Goal: Check status: Check status

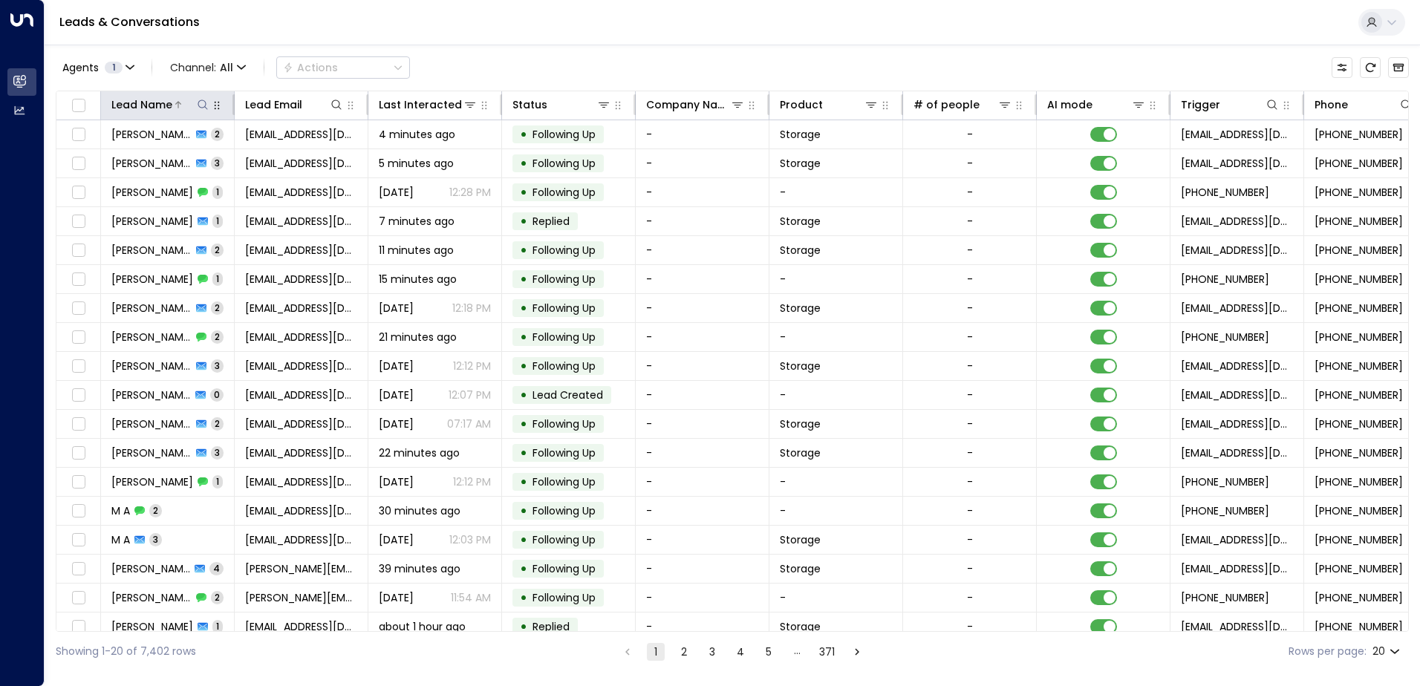
click at [203, 100] on icon at bounding box center [203, 105] width 12 height 12
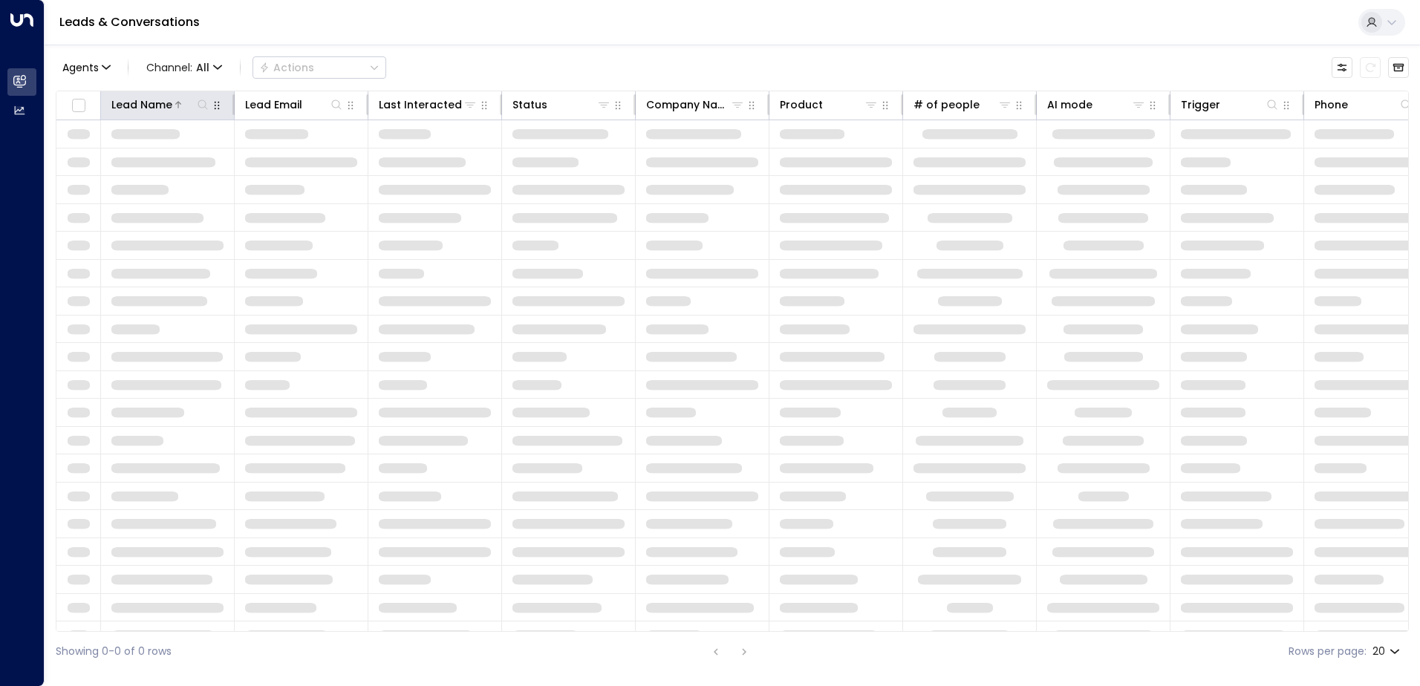
click at [204, 101] on icon at bounding box center [203, 105] width 10 height 10
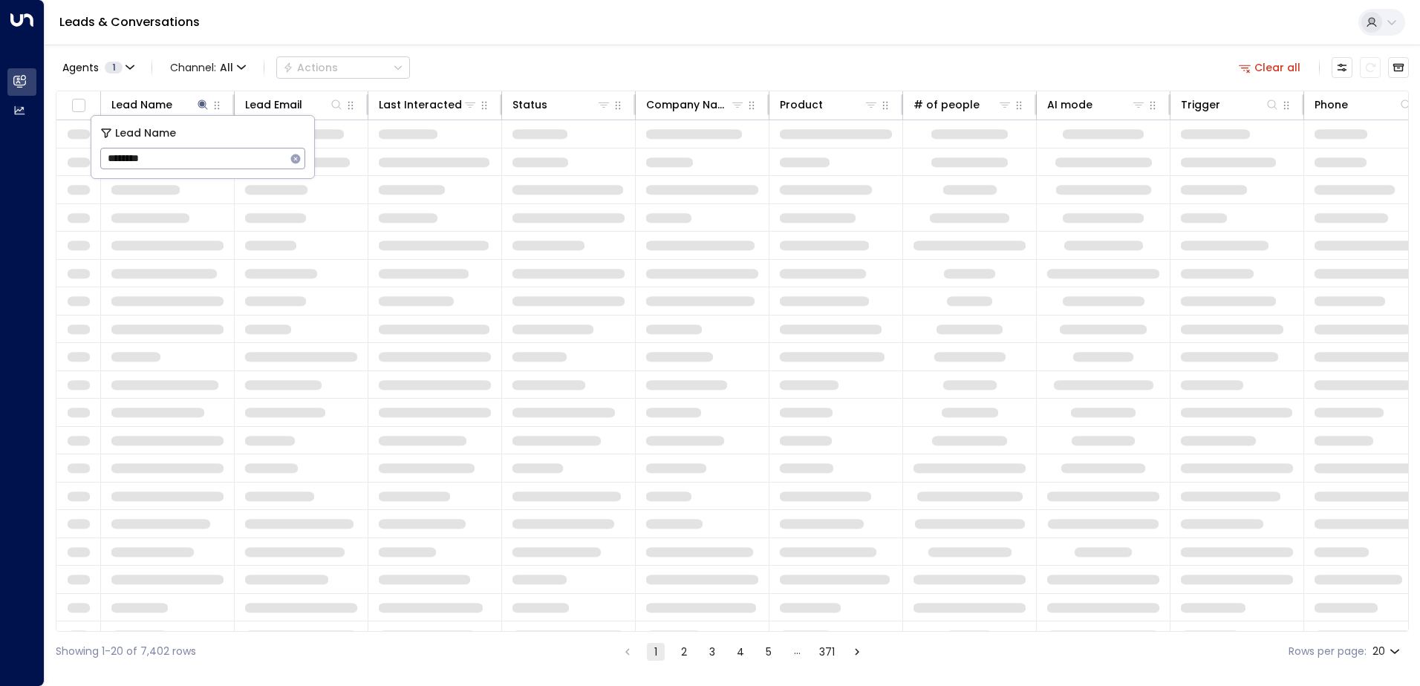
type input "********"
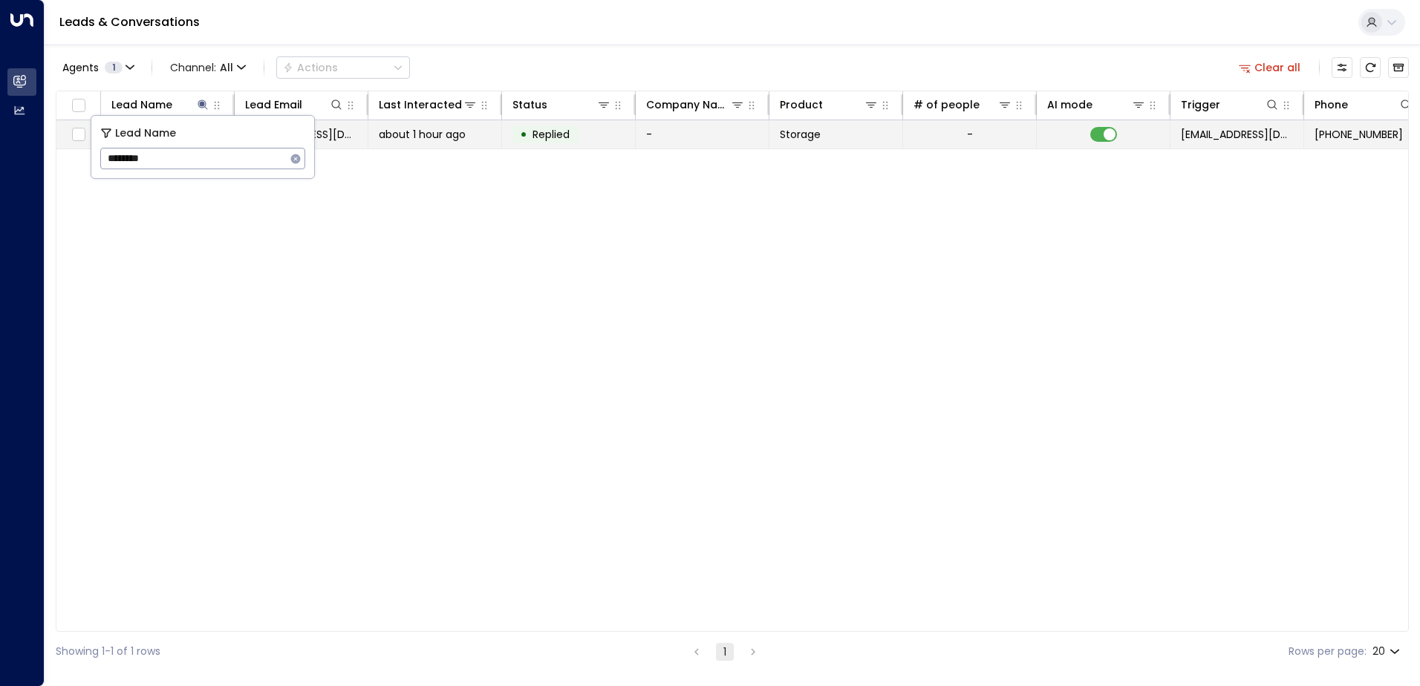
click at [380, 131] on span "about 1 hour ago" at bounding box center [422, 134] width 87 height 15
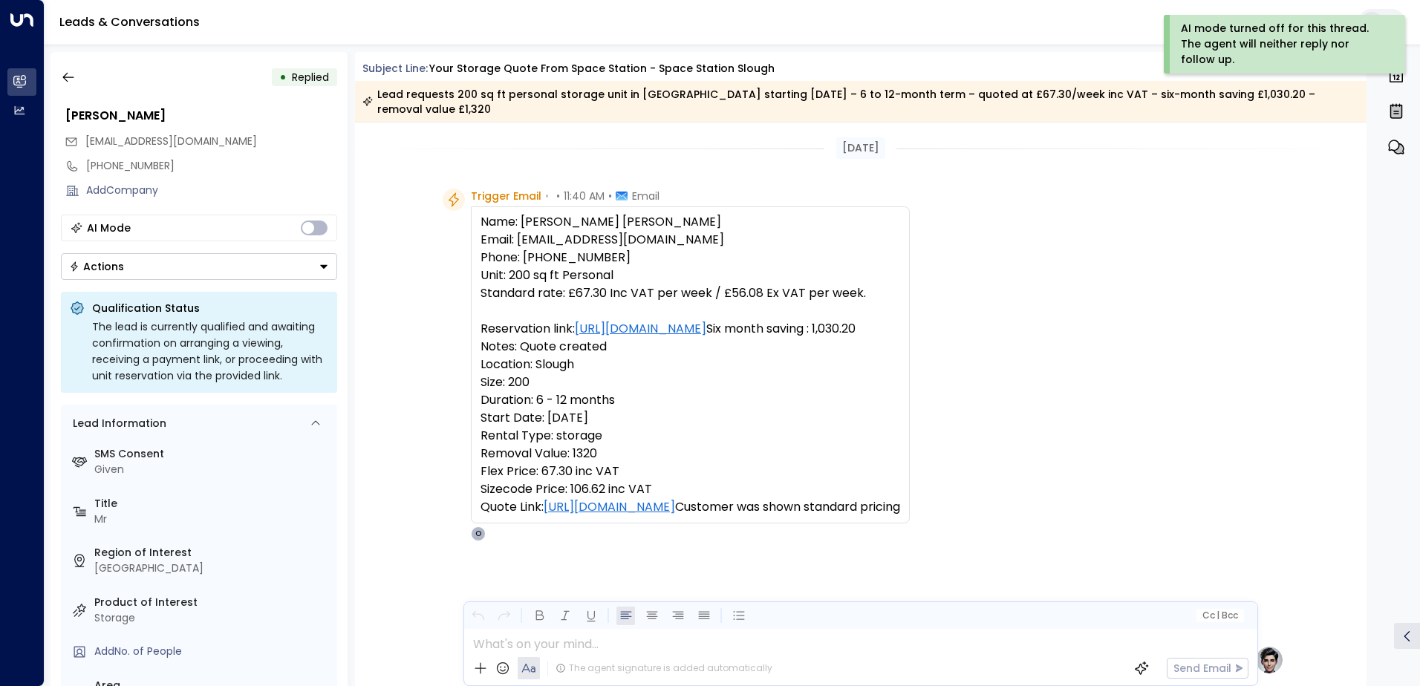
click at [177, 265] on button "Actions" at bounding box center [199, 266] width 276 height 27
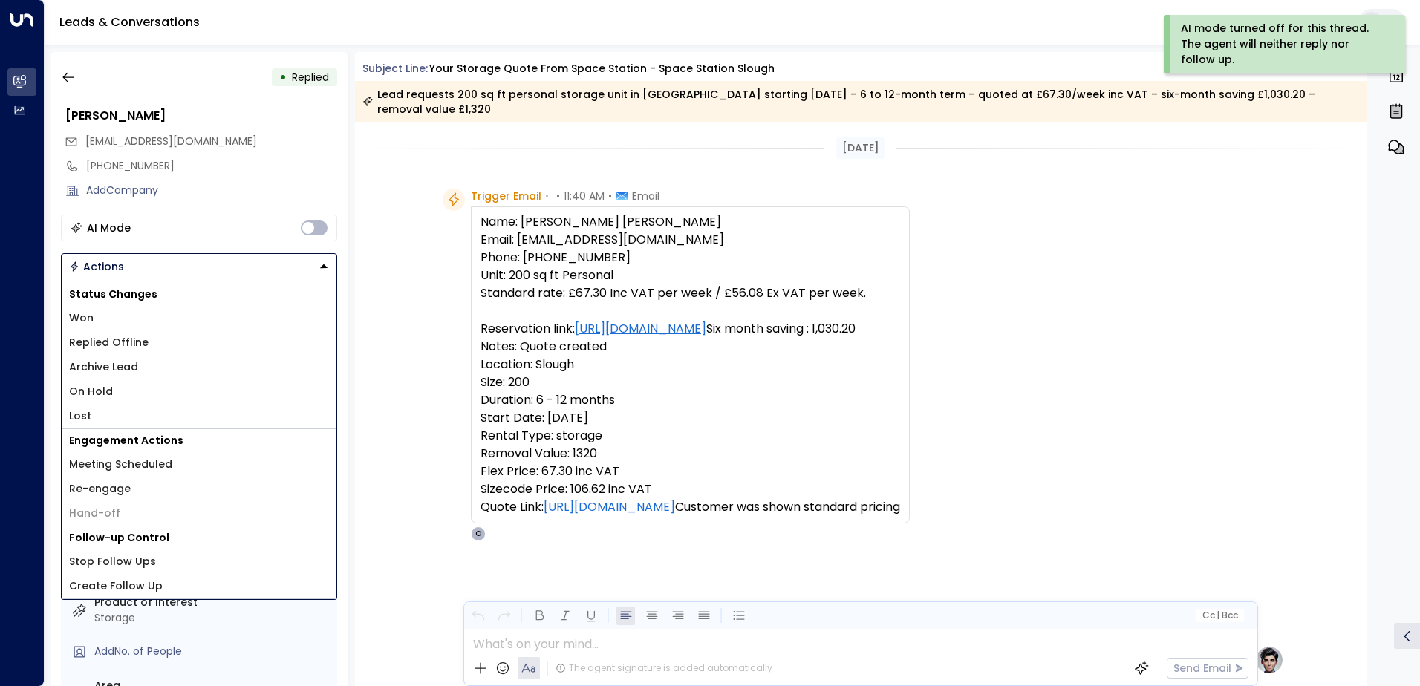
click at [101, 421] on li "Lost" at bounding box center [199, 416] width 275 height 25
